Goal: Task Accomplishment & Management: Use online tool/utility

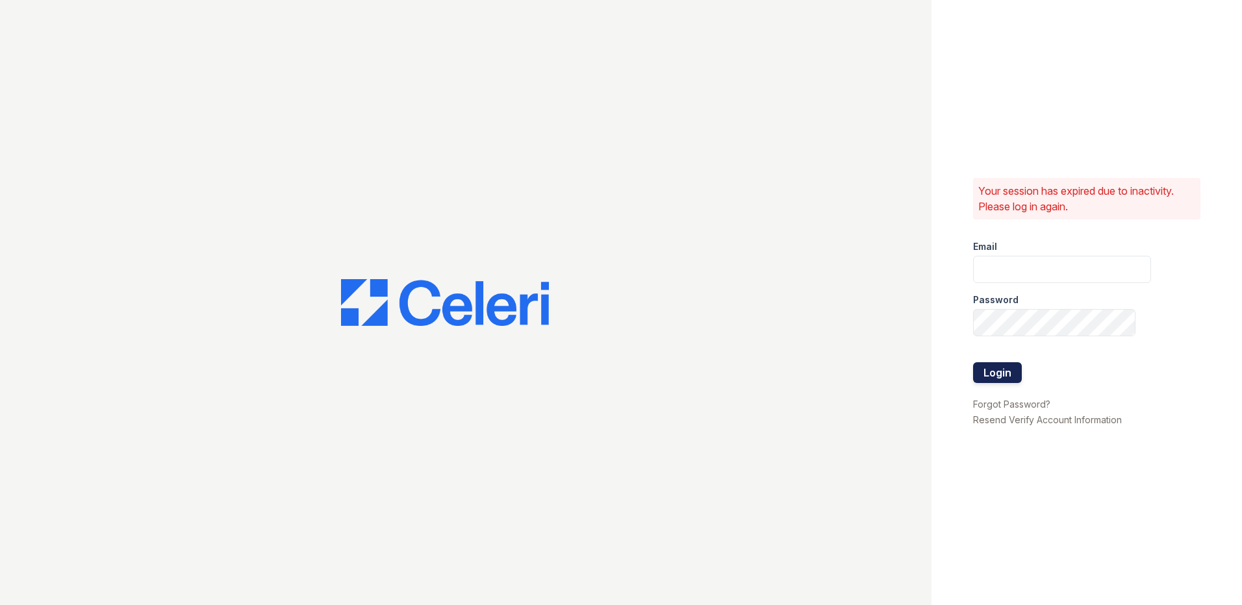
type input "[EMAIL_ADDRESS][DOMAIN_NAME]"
click at [1008, 376] on button "Login" at bounding box center [997, 372] width 49 height 21
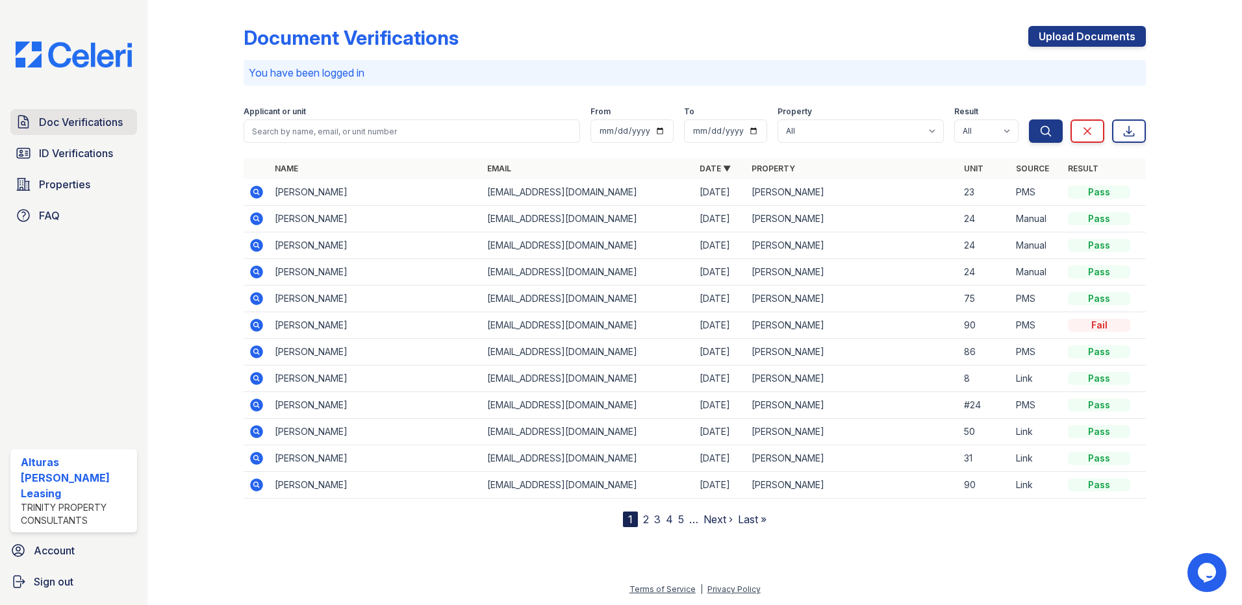
click at [97, 116] on span "Doc Verifications" at bounding box center [81, 122] width 84 height 16
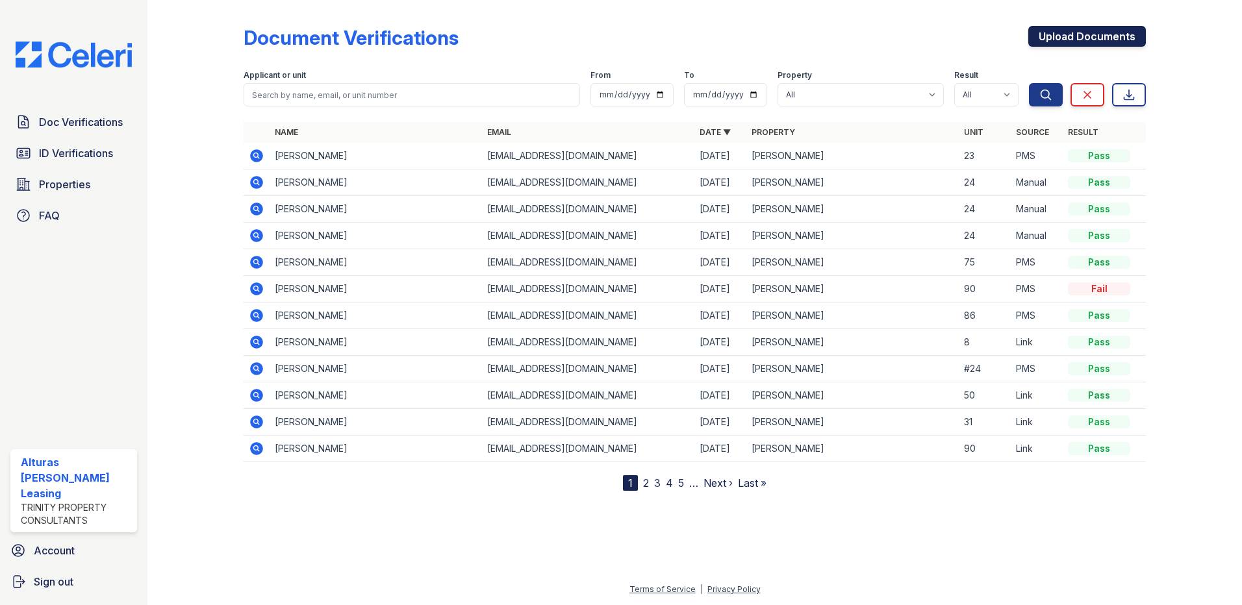
click at [1051, 31] on link "Upload Documents" at bounding box center [1087, 36] width 118 height 21
